Goal: Task Accomplishment & Management: Manage account settings

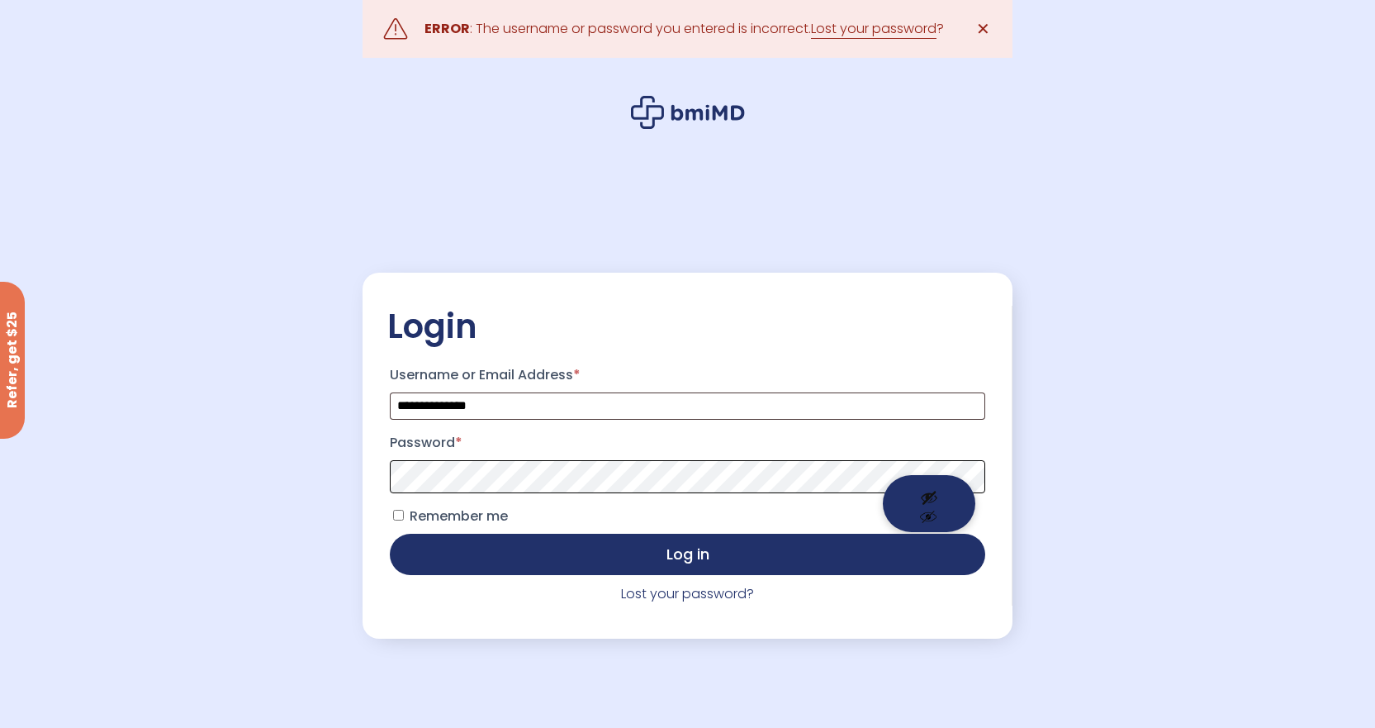
click at [898, 472] on span at bounding box center [687, 476] width 595 height 33
click at [924, 497] on button "Show password" at bounding box center [929, 503] width 93 height 57
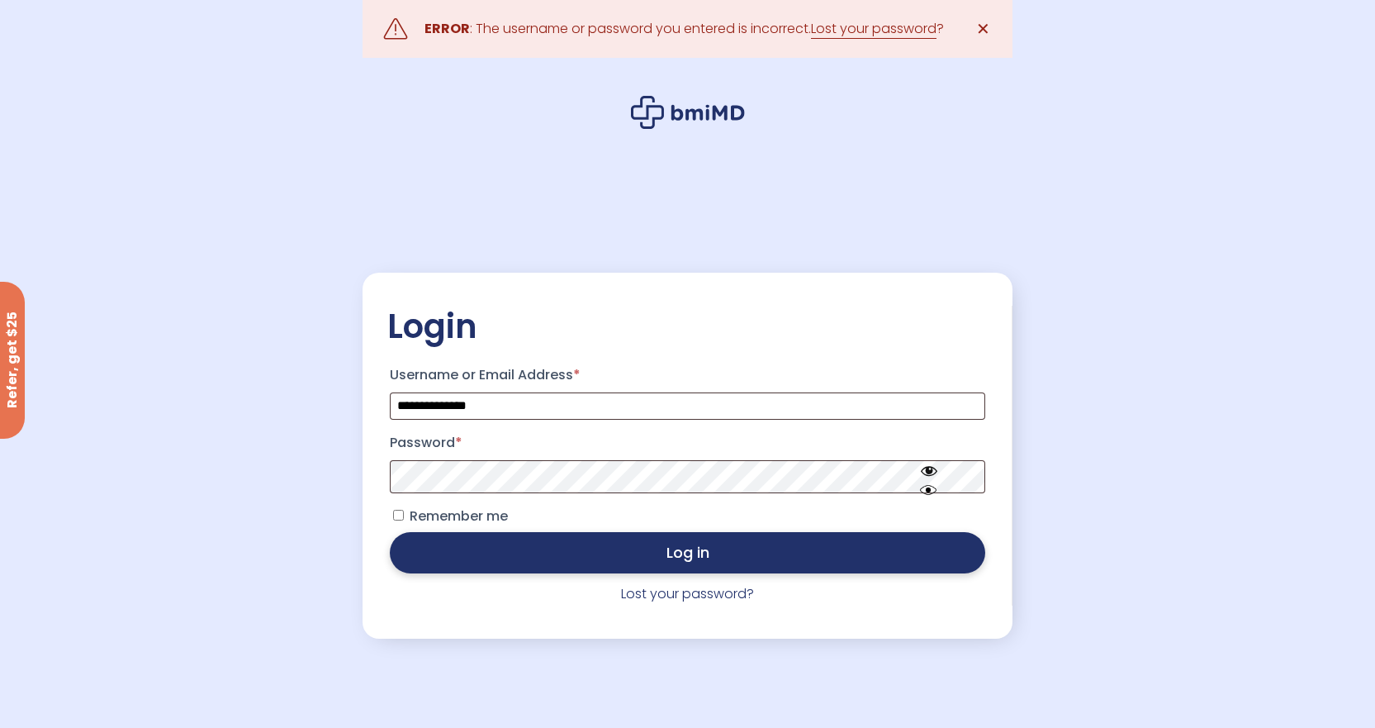
click at [633, 548] on button "Log in" at bounding box center [687, 552] width 595 height 41
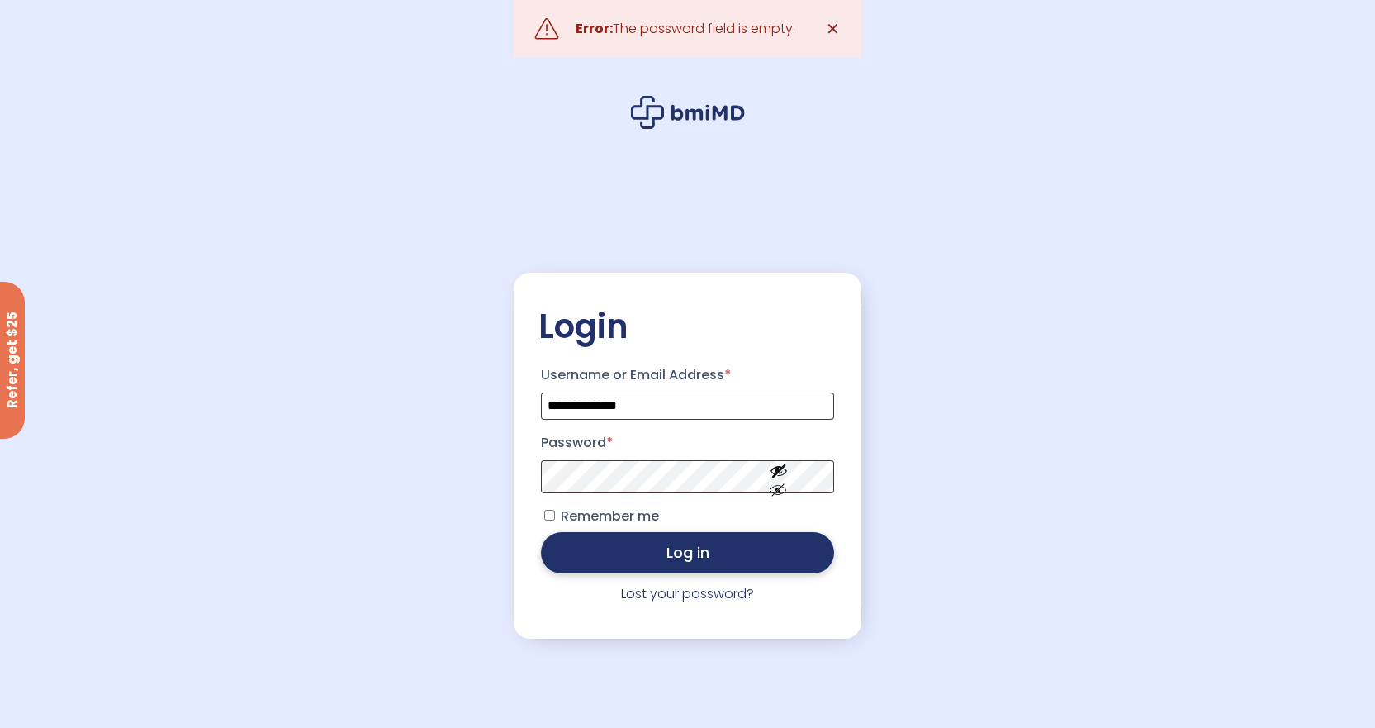
click at [692, 559] on button "Log in" at bounding box center [688, 552] width 294 height 41
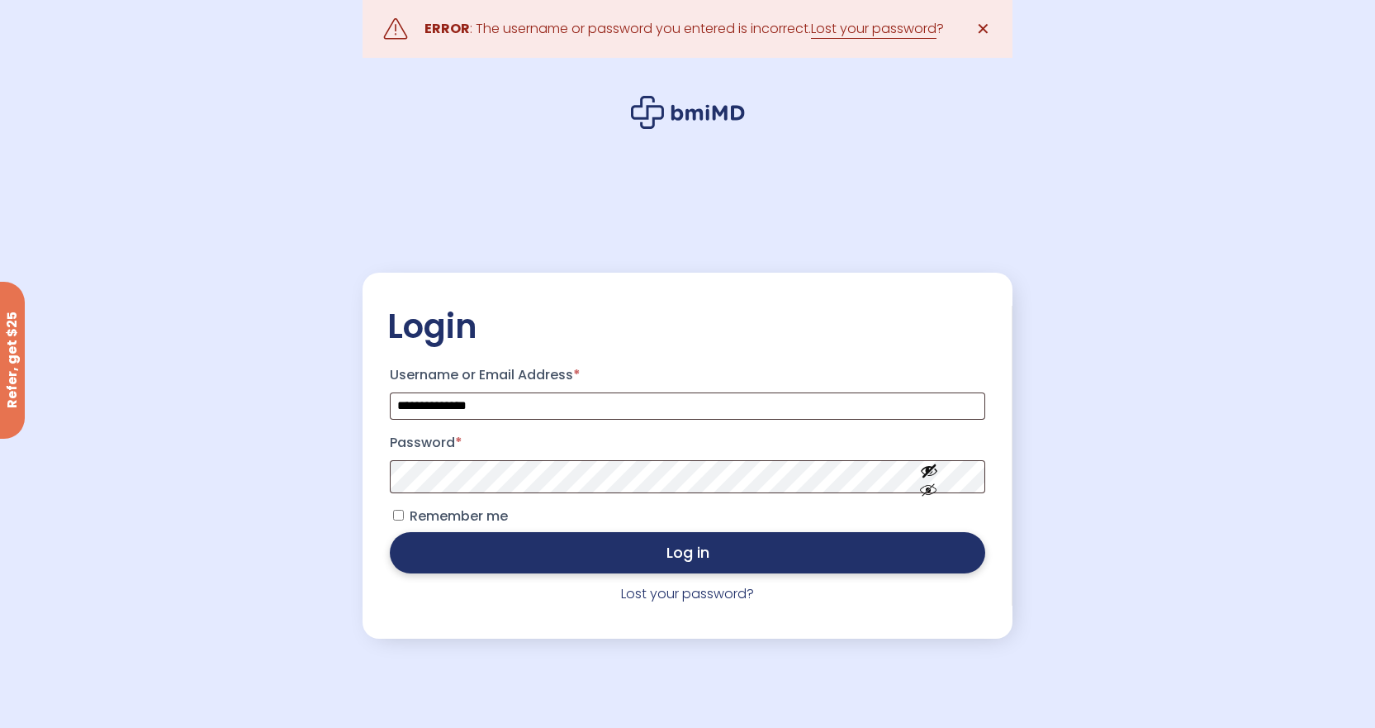
click at [684, 549] on button "Log in" at bounding box center [687, 552] width 595 height 41
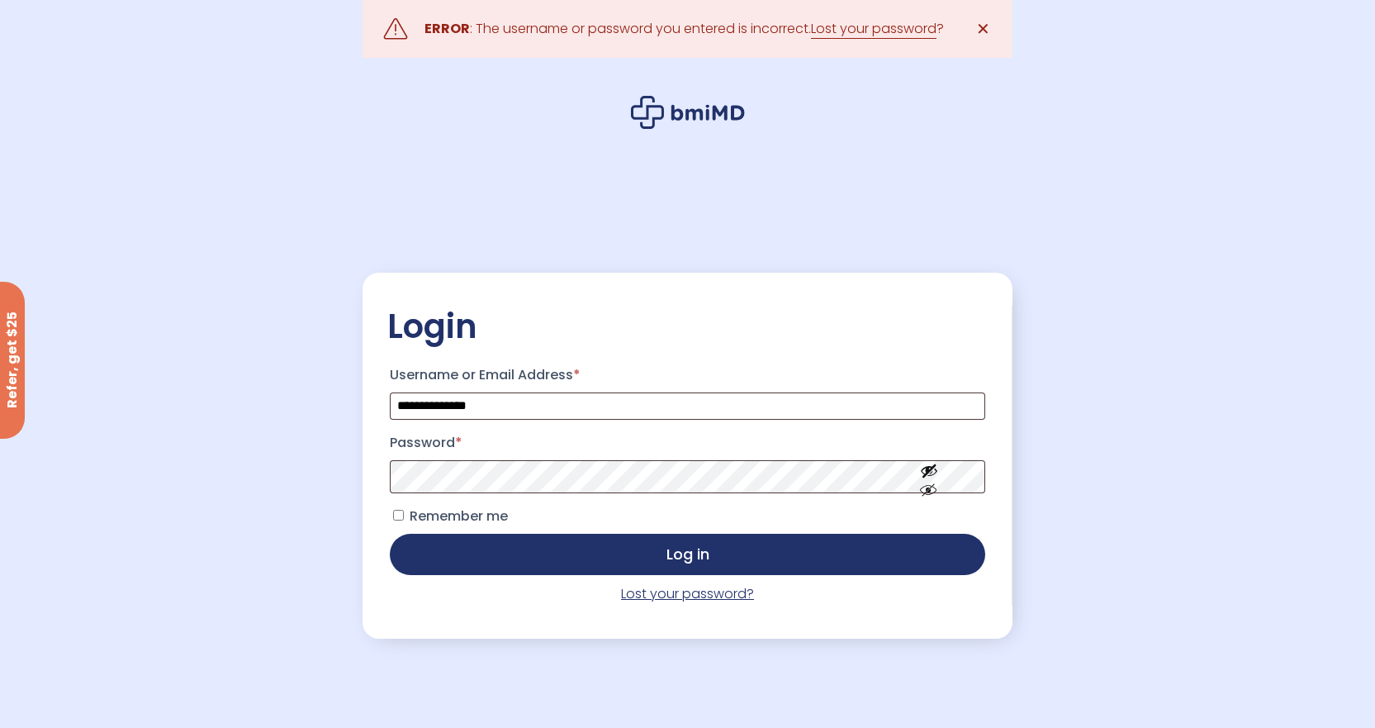
click at [678, 595] on link "Lost your password?" at bounding box center [687, 593] width 133 height 19
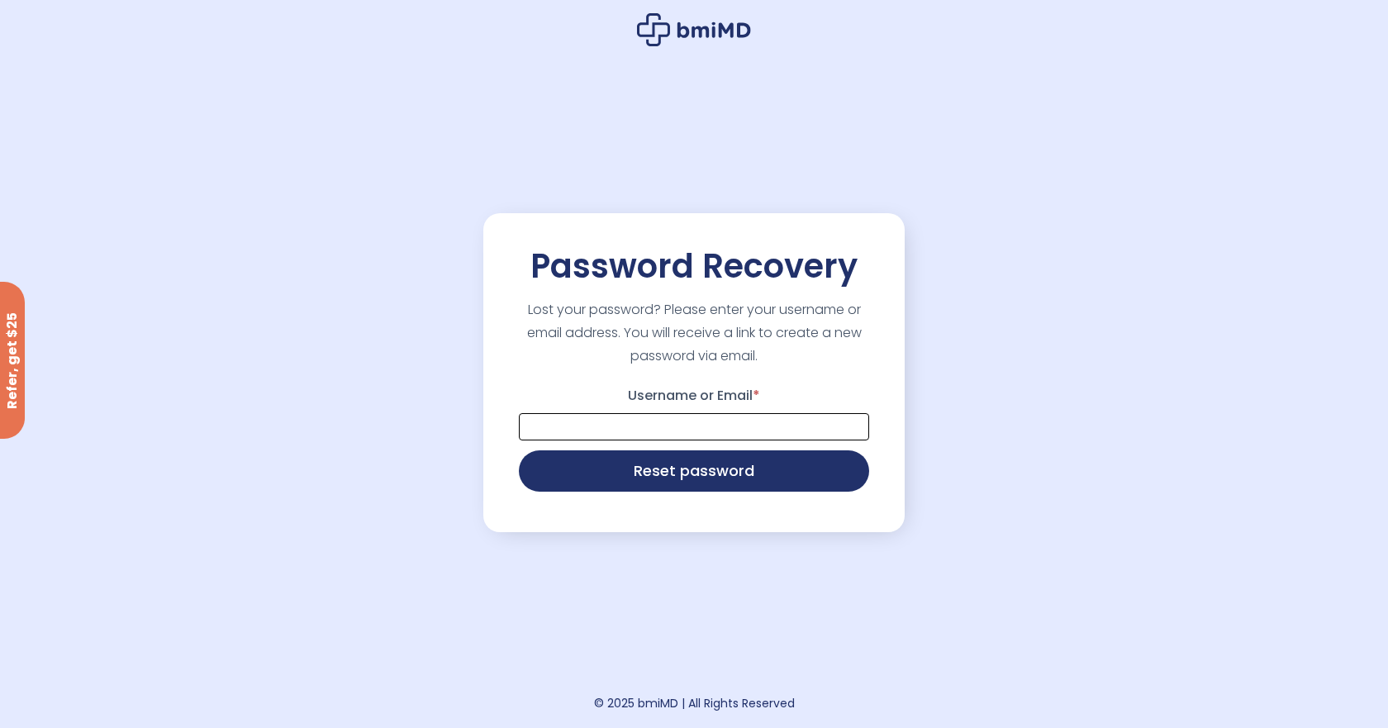
click at [590, 422] on input "Username or Email *" at bounding box center [694, 426] width 350 height 27
type input "**********"
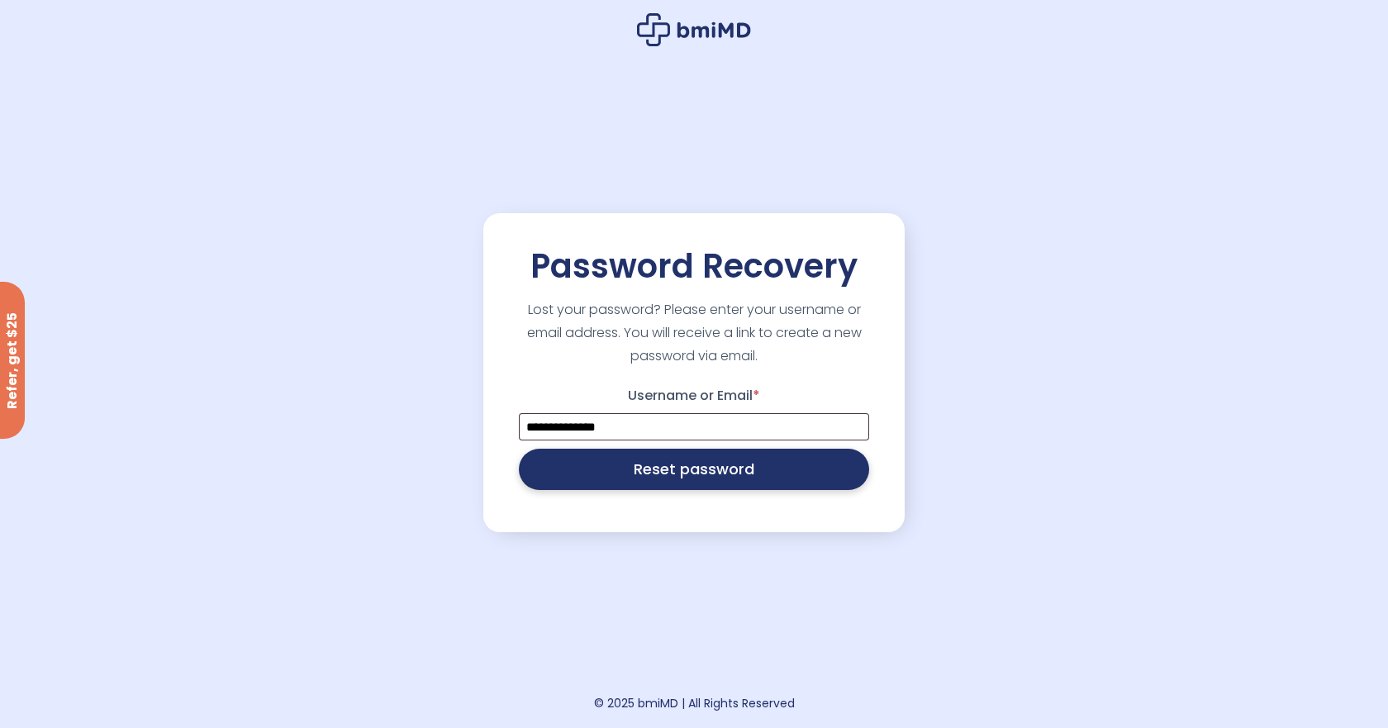
click at [666, 473] on button "Reset password" at bounding box center [694, 469] width 350 height 41
